Goal: Task Accomplishment & Management: Use online tool/utility

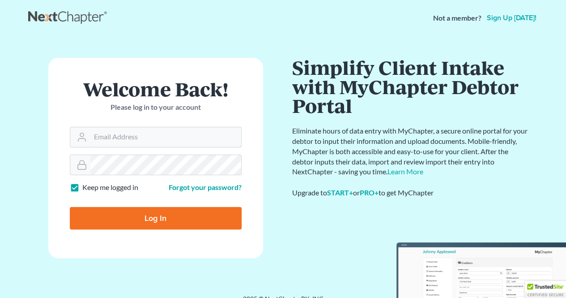
type input "atyriasclark@gmail.com"
click at [193, 210] on input "Log In" at bounding box center [156, 218] width 172 height 22
type input "Thinking..."
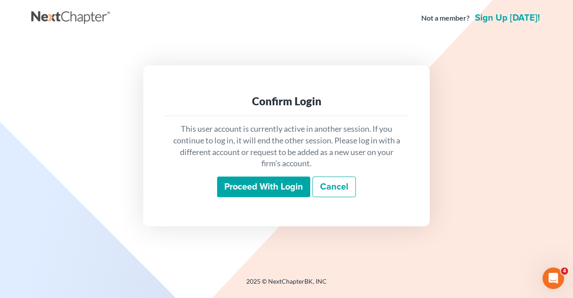
click at [261, 196] on input "Proceed with login" at bounding box center [263, 186] width 93 height 21
